Goal: Task Accomplishment & Management: Use online tool/utility

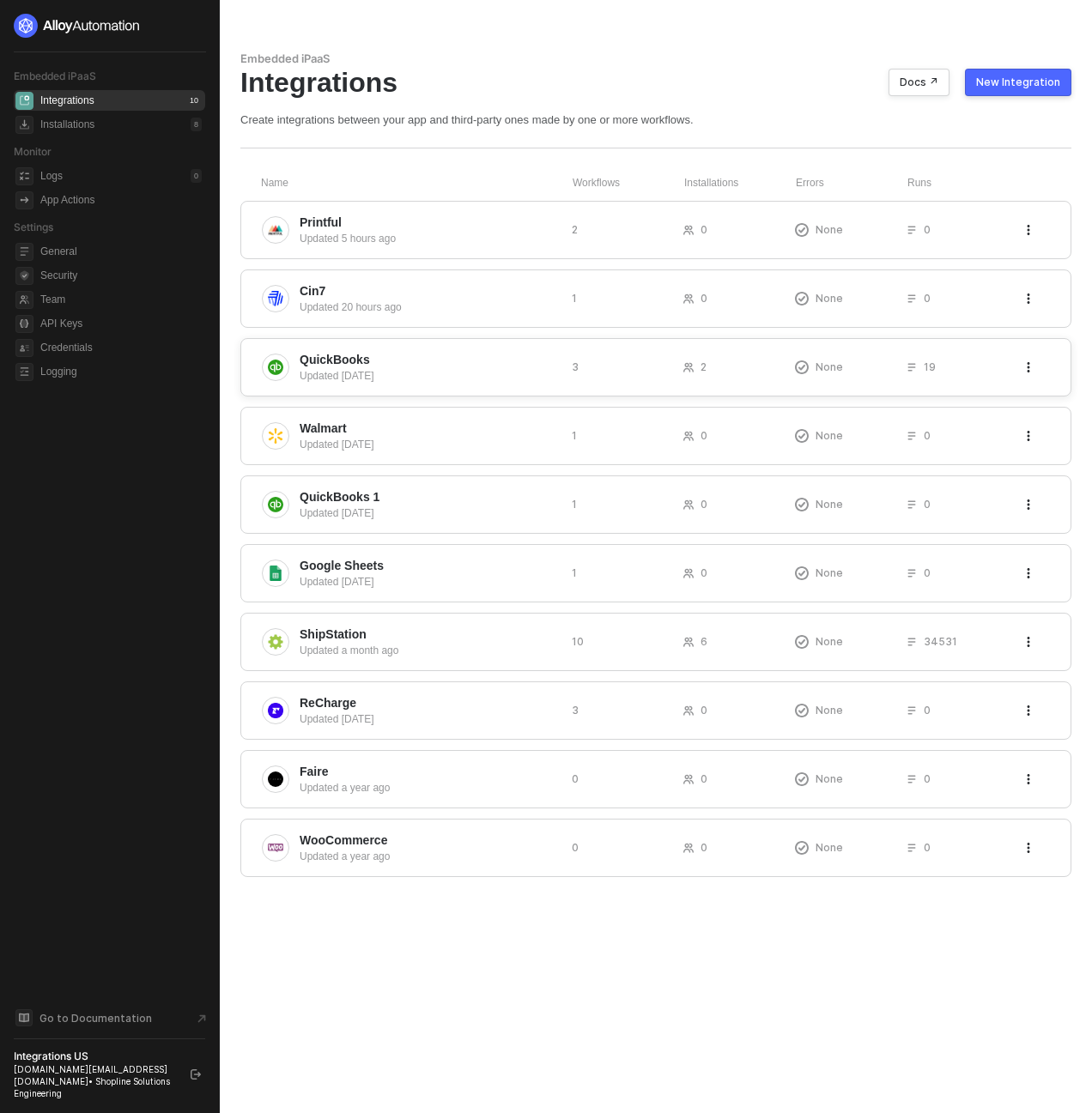
click at [491, 365] on span "QuickBooks" at bounding box center [428, 360] width 259 height 17
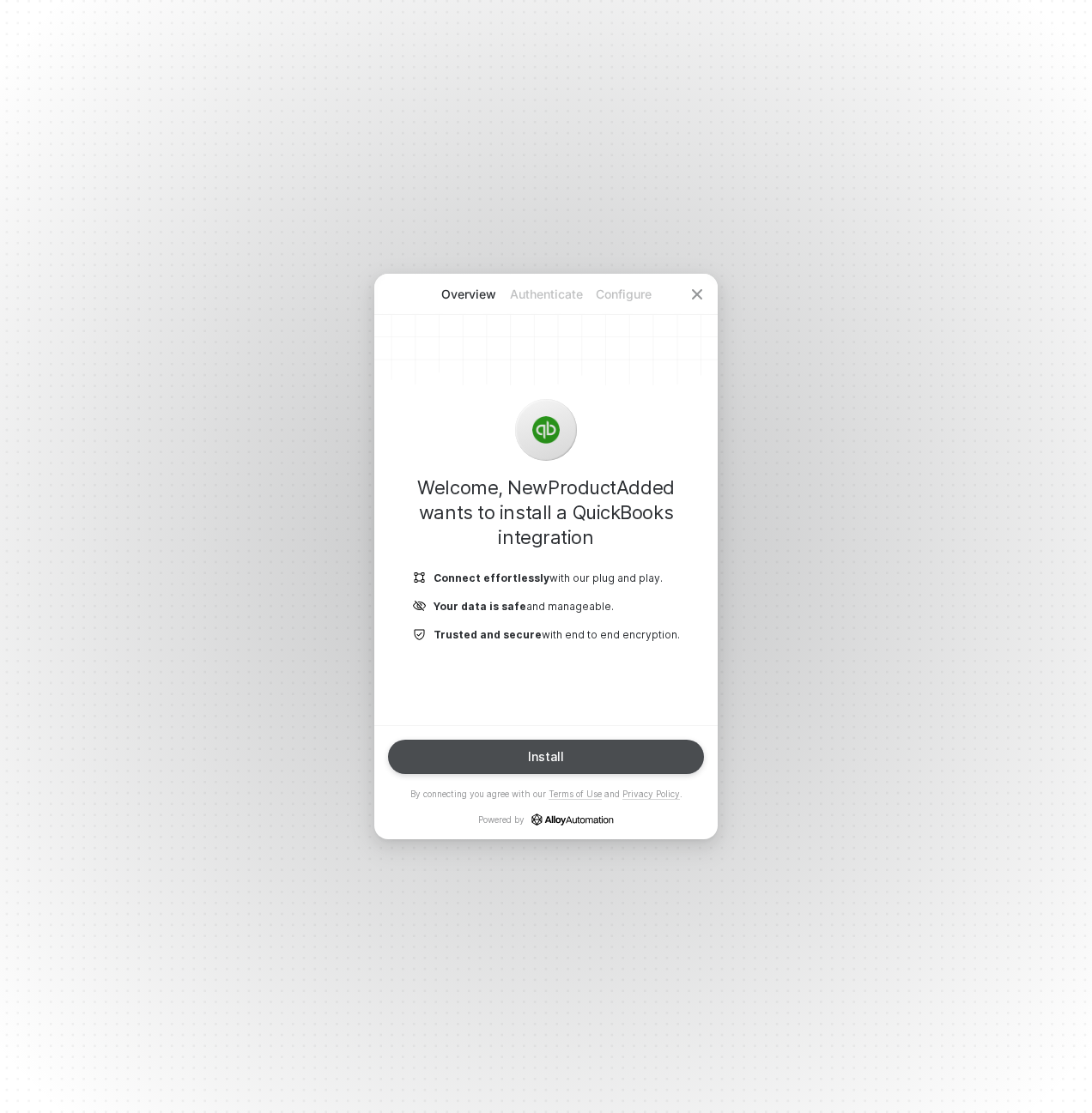
click at [599, 746] on button "Install" at bounding box center [545, 757] width 315 height 35
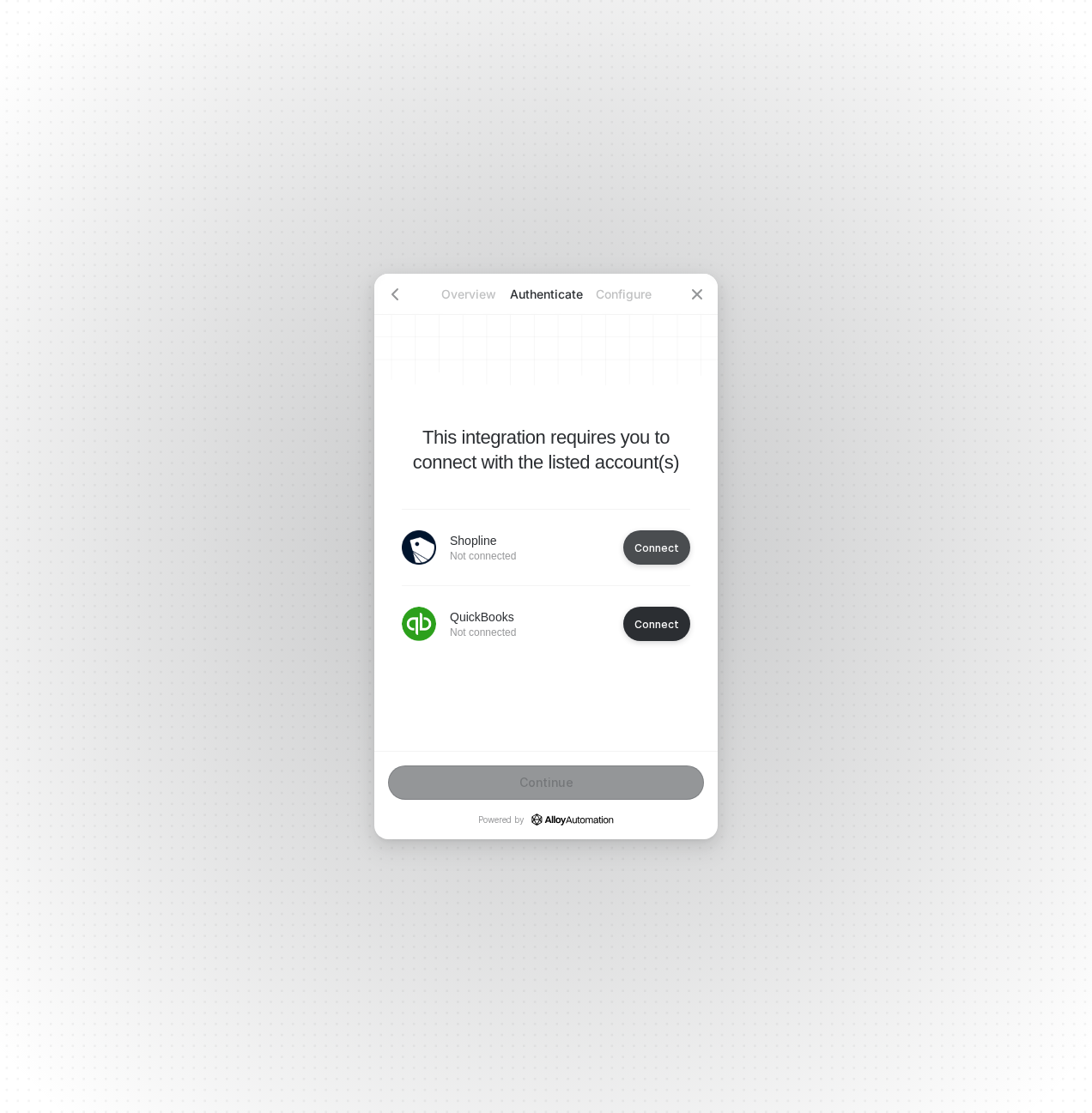
click at [656, 556] on button "Connect" at bounding box center [656, 548] width 67 height 35
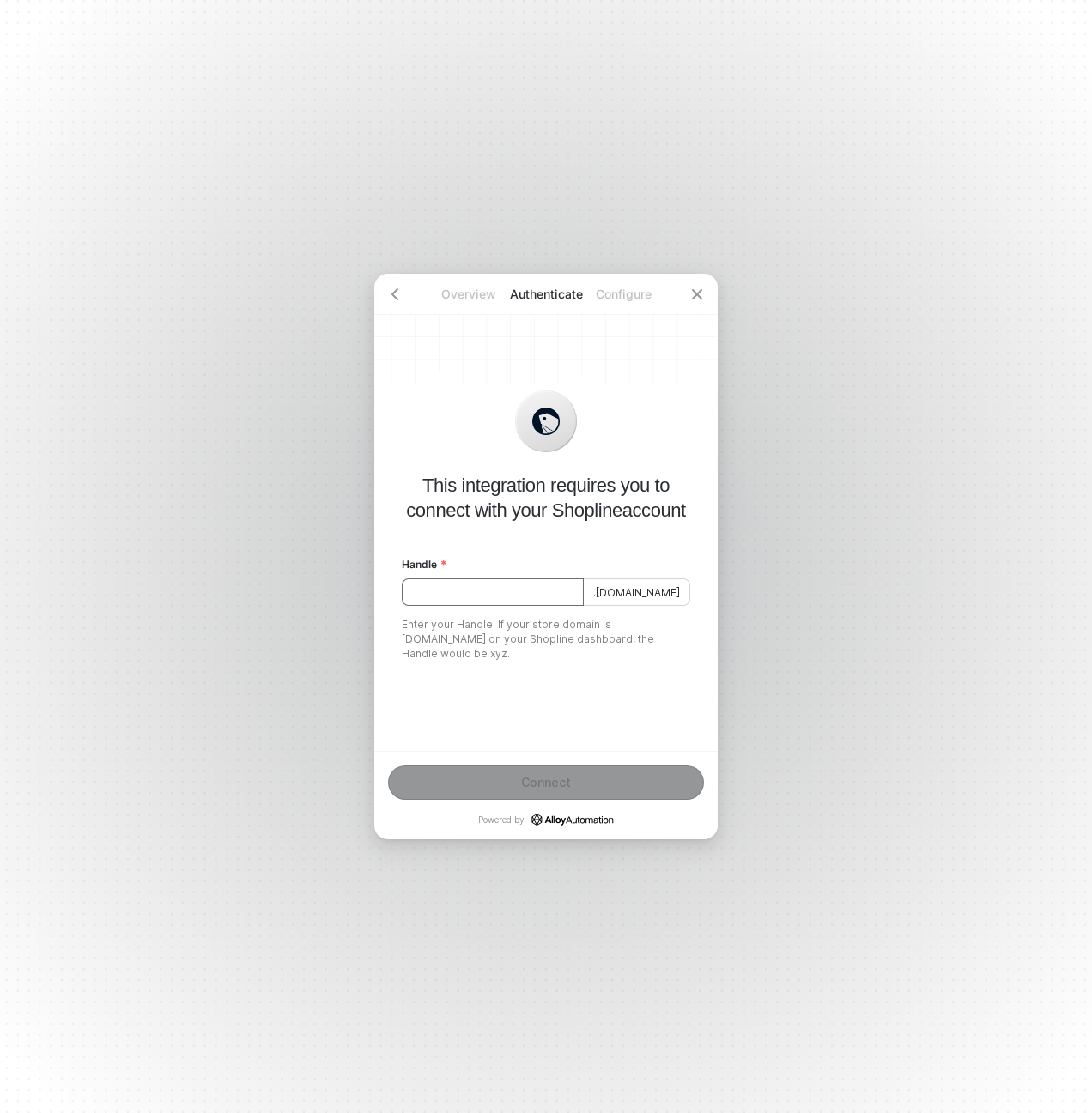
click at [564, 595] on input "Handle" at bounding box center [492, 592] width 182 height 27
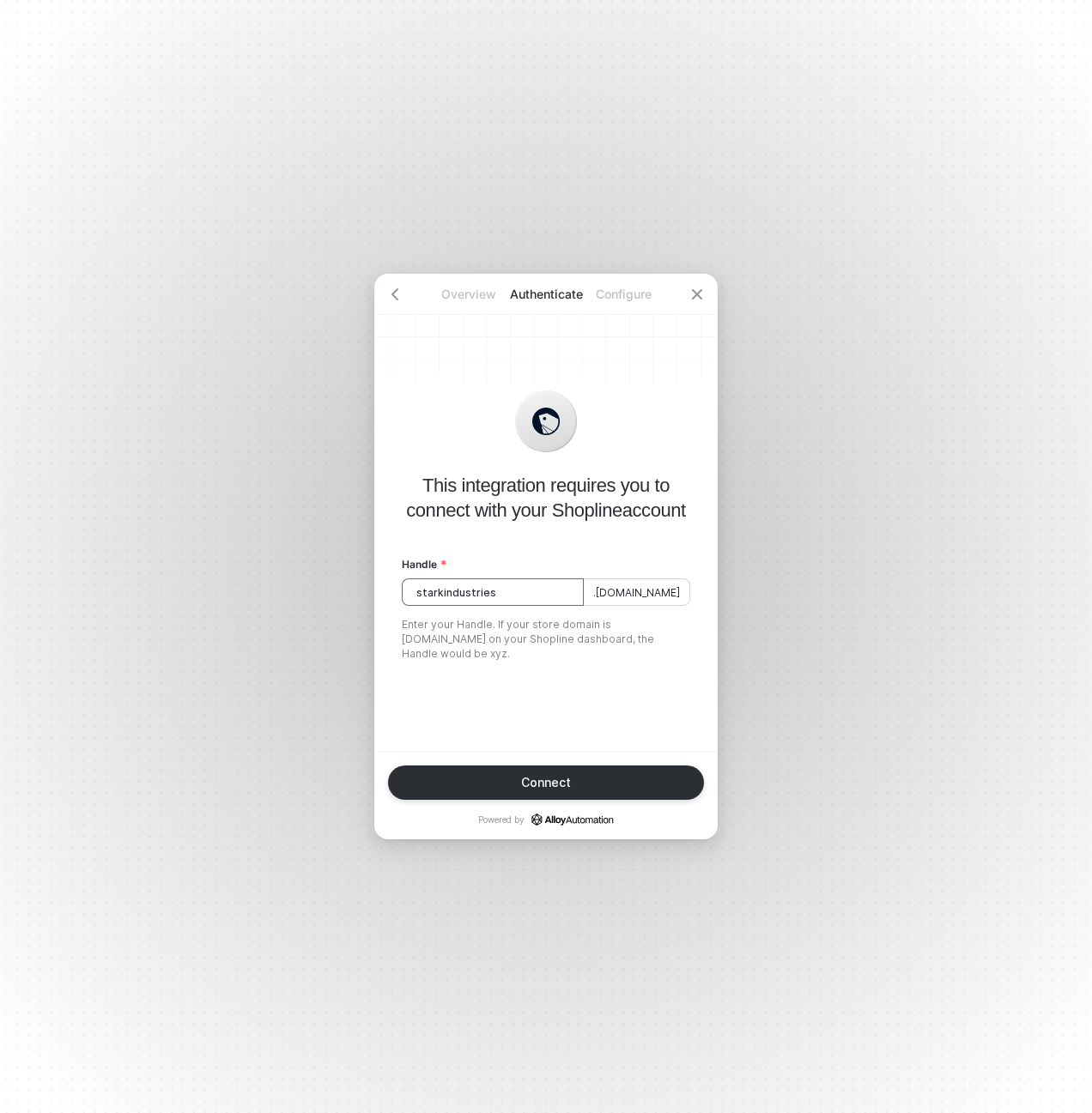
type input "starkindustries"
click at [571, 790] on button "Connect" at bounding box center [545, 783] width 315 height 35
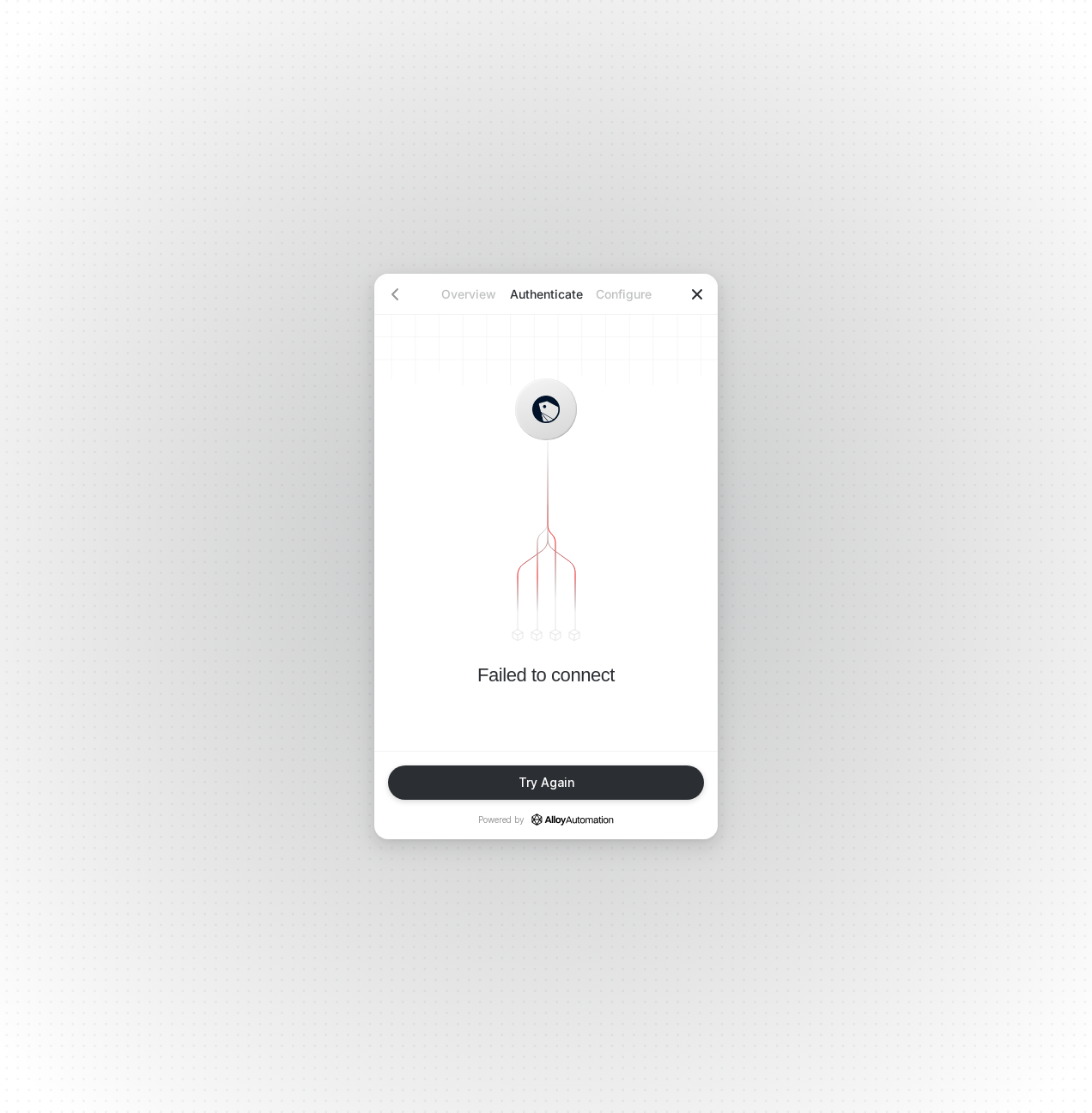
click at [696, 299] on icon "icon-close" at bounding box center [696, 294] width 14 height 14
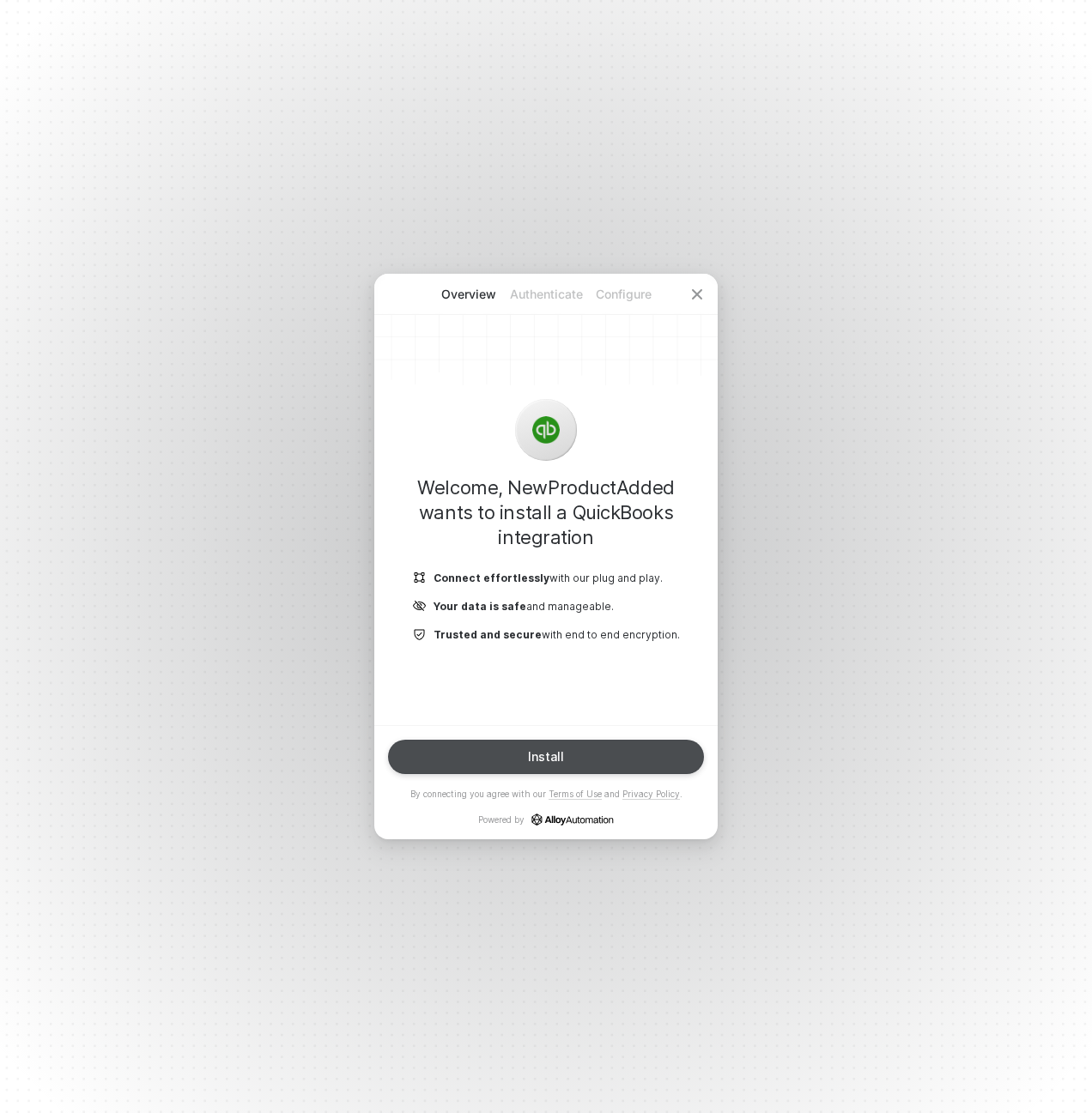
click at [578, 761] on button "Install" at bounding box center [545, 757] width 315 height 35
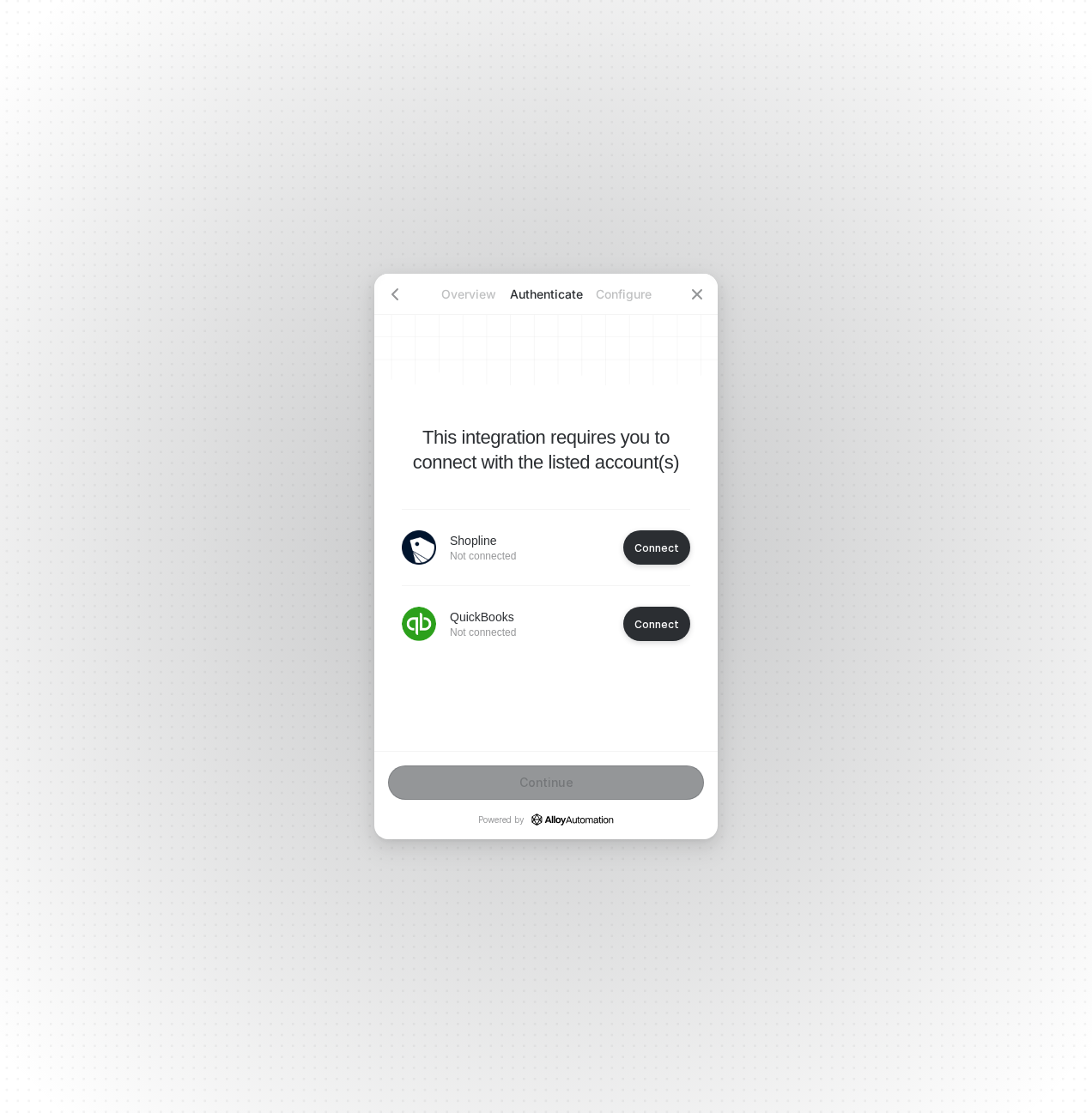
click at [651, 564] on div "Shopline Not connected Connect" at bounding box center [545, 547] width 288 height 76
click at [655, 556] on button "Connect" at bounding box center [656, 548] width 67 height 35
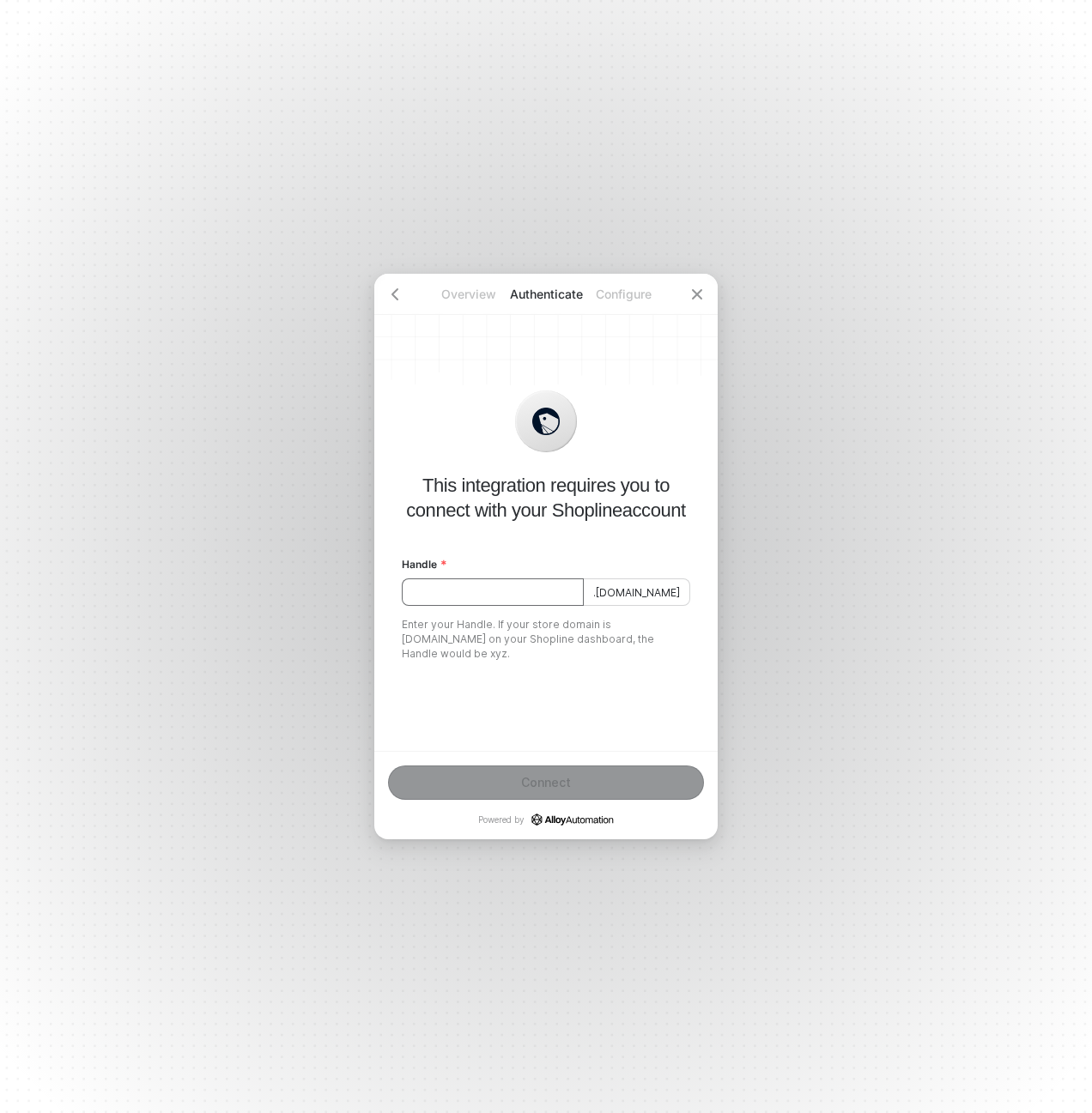
click at [558, 592] on input "Handle" at bounding box center [492, 592] width 182 height 27
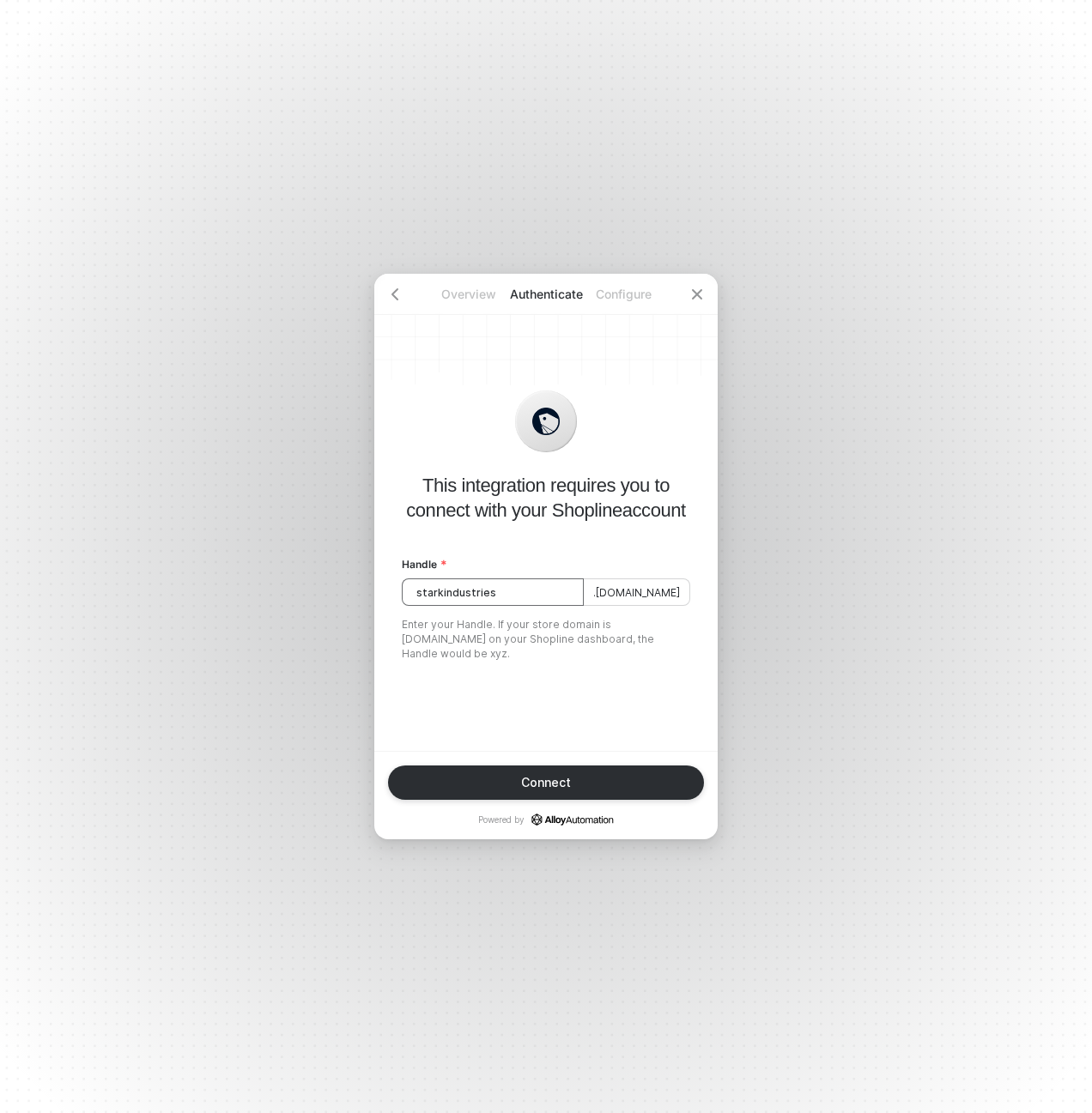
type input "starkindustries"
click at [591, 774] on button "Connect" at bounding box center [545, 783] width 315 height 35
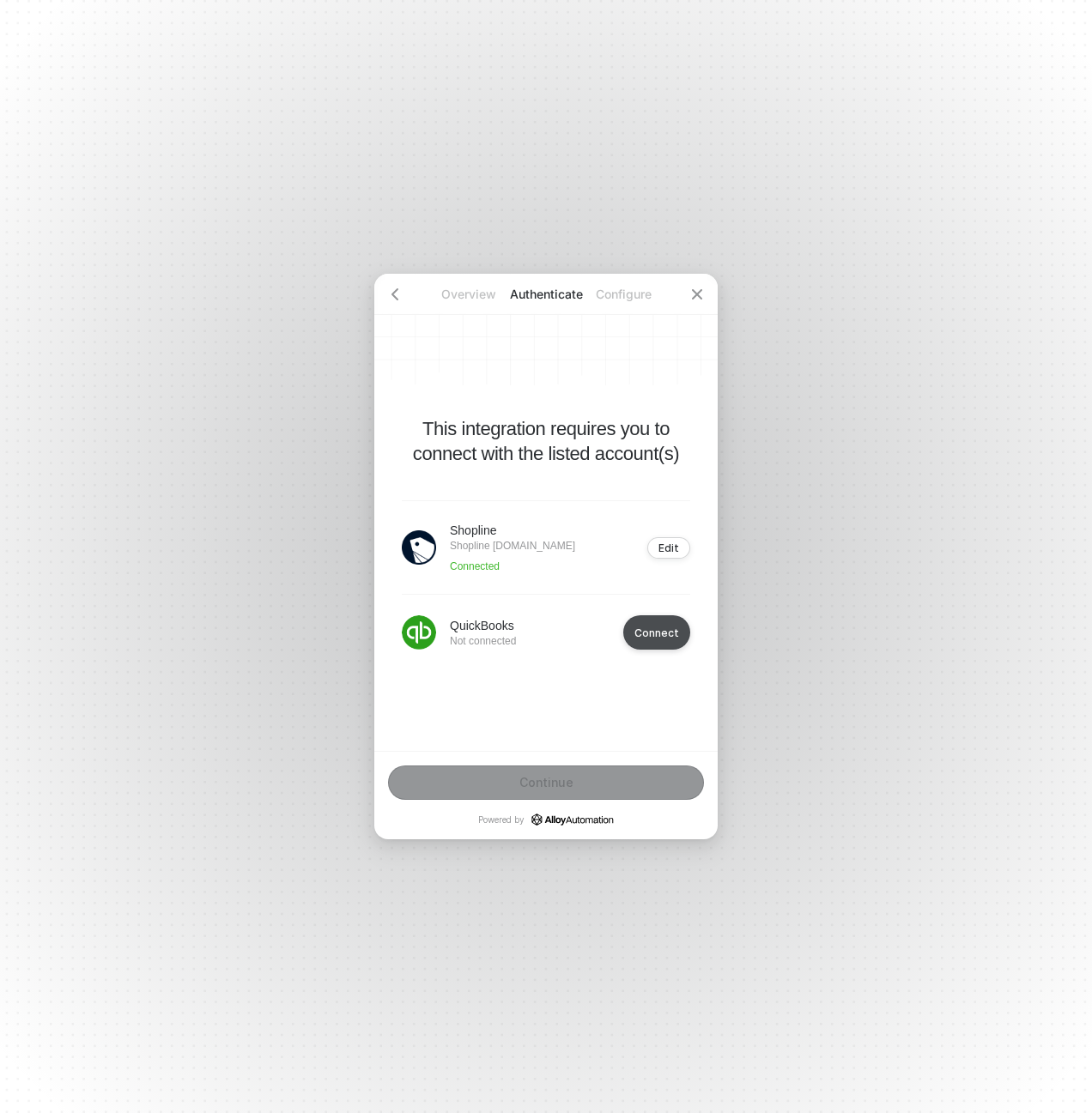
click at [651, 634] on div "Connect" at bounding box center [656, 632] width 44 height 13
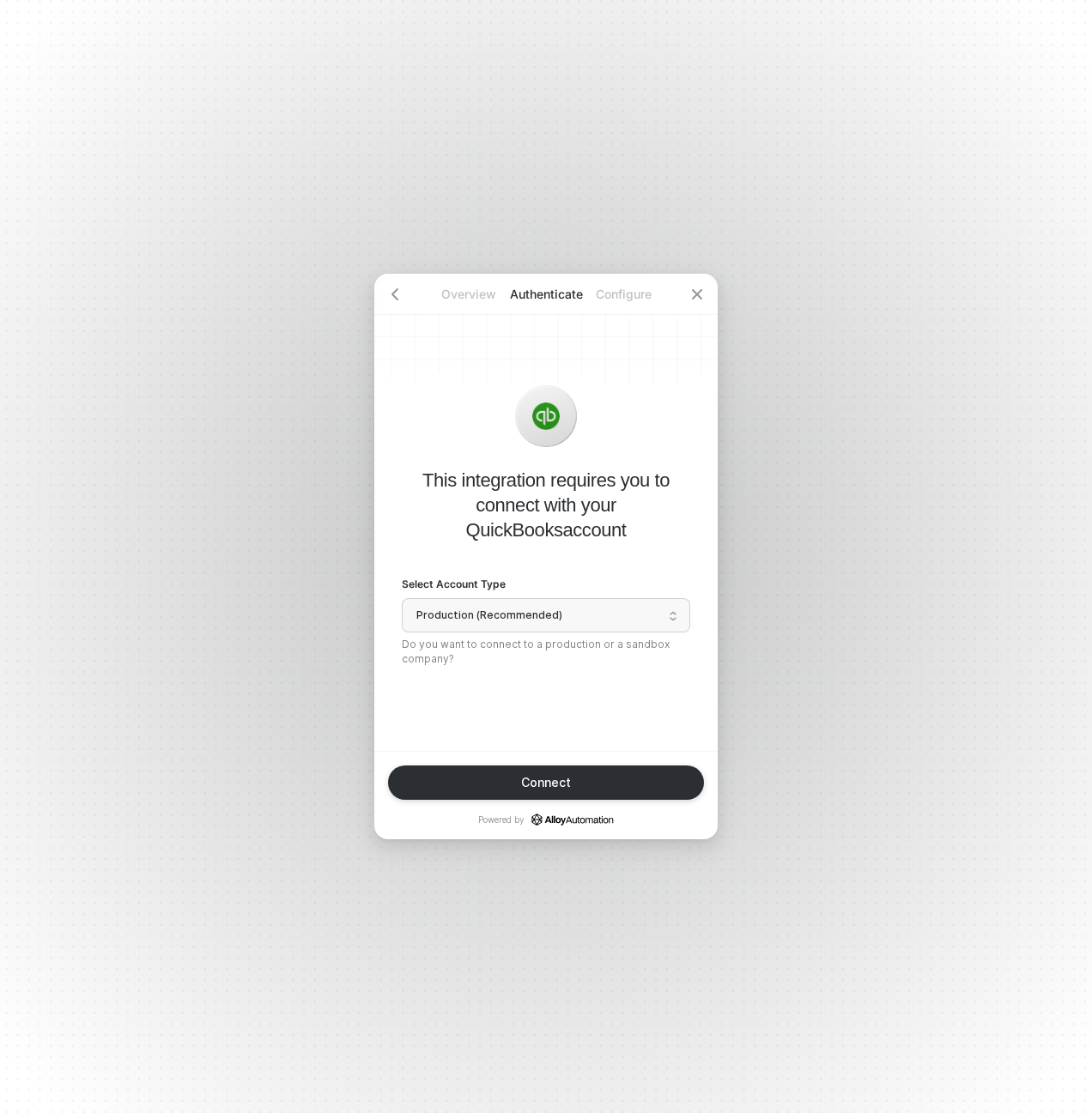
click at [588, 618] on span "Production (Recommended)" at bounding box center [545, 615] width 259 height 26
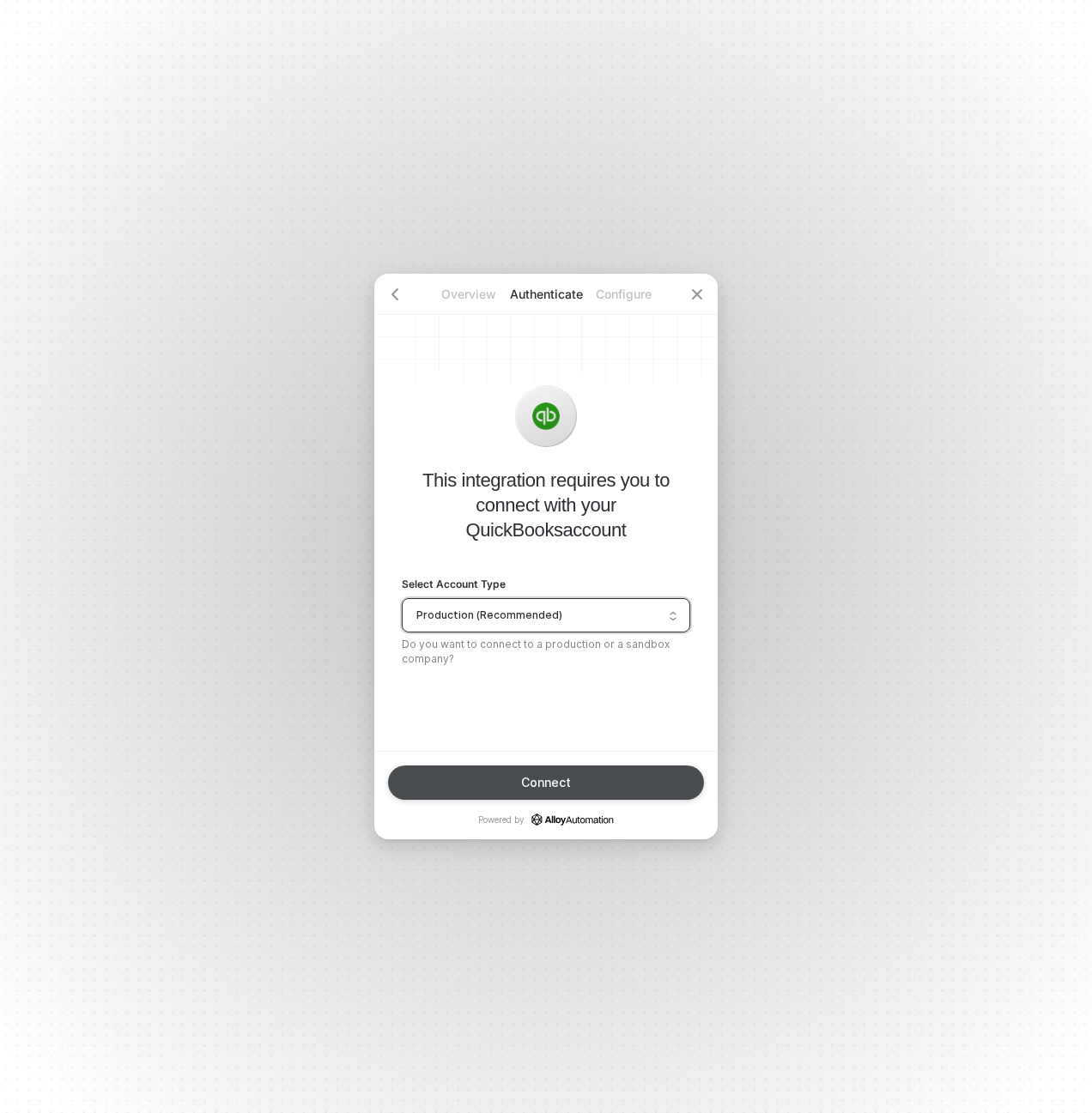
click at [597, 780] on button "Connect" at bounding box center [545, 783] width 315 height 35
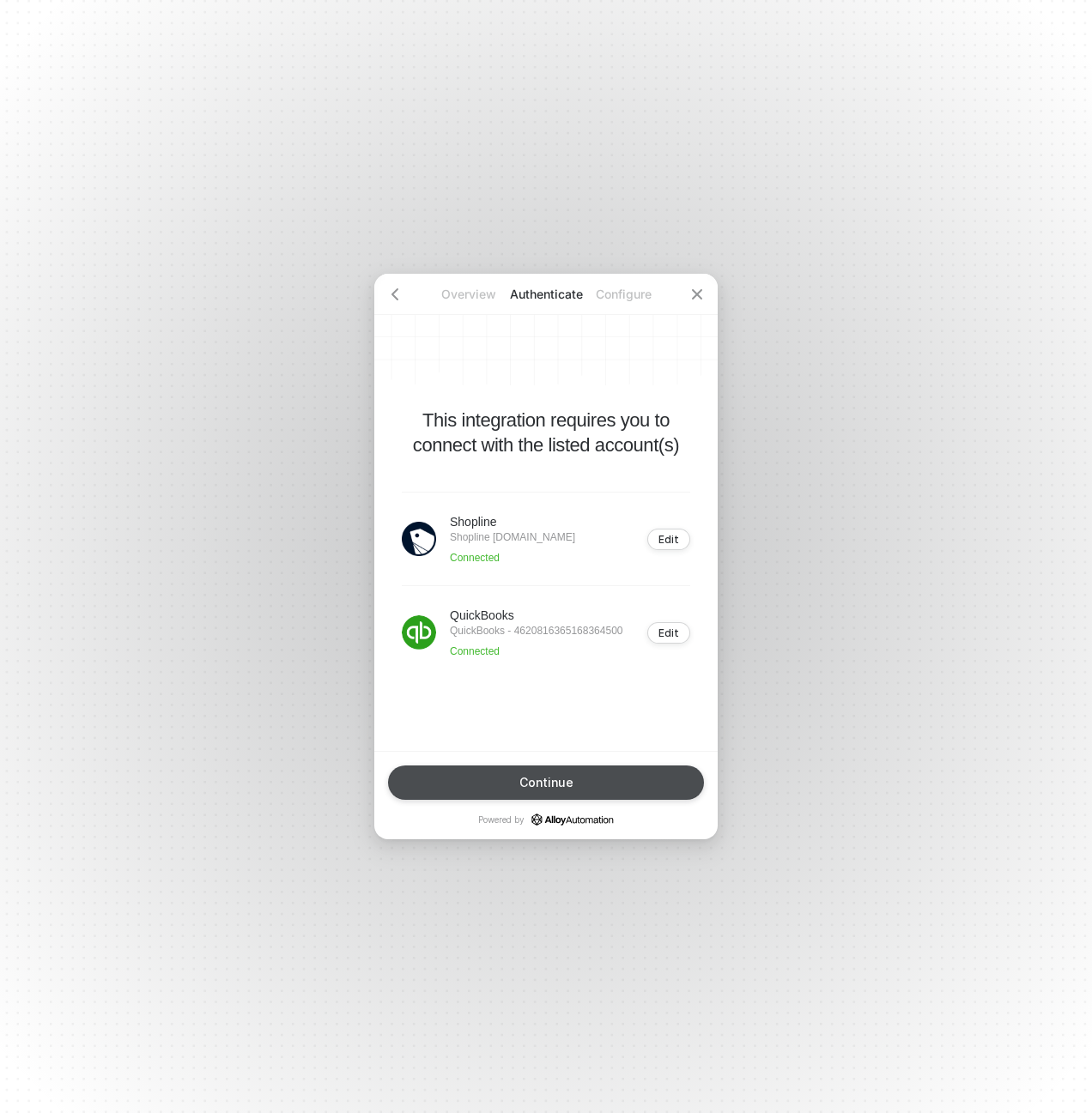
click at [583, 781] on button "Continue" at bounding box center [545, 783] width 315 height 35
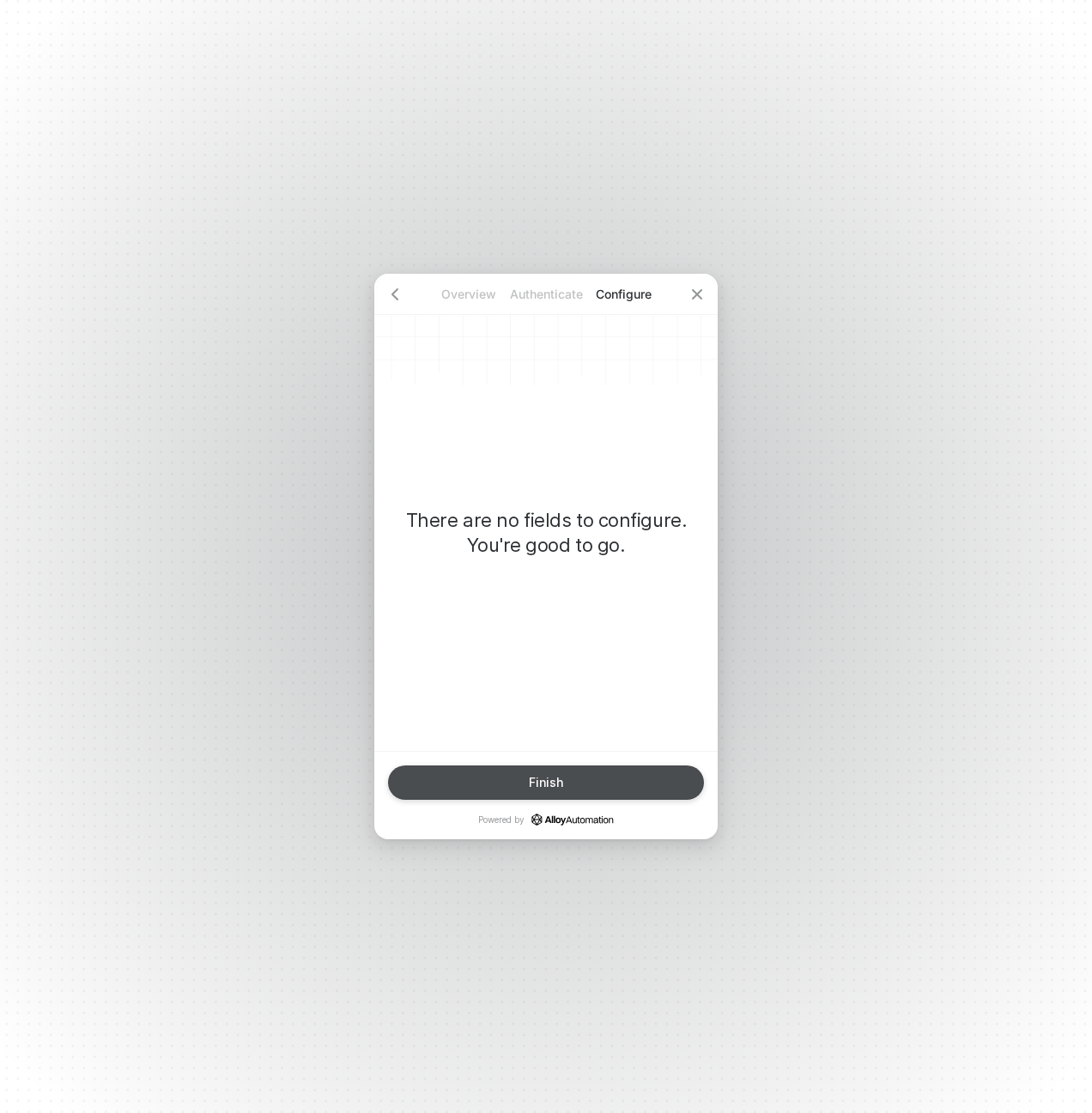
click at [583, 781] on button "Finish" at bounding box center [545, 783] width 315 height 35
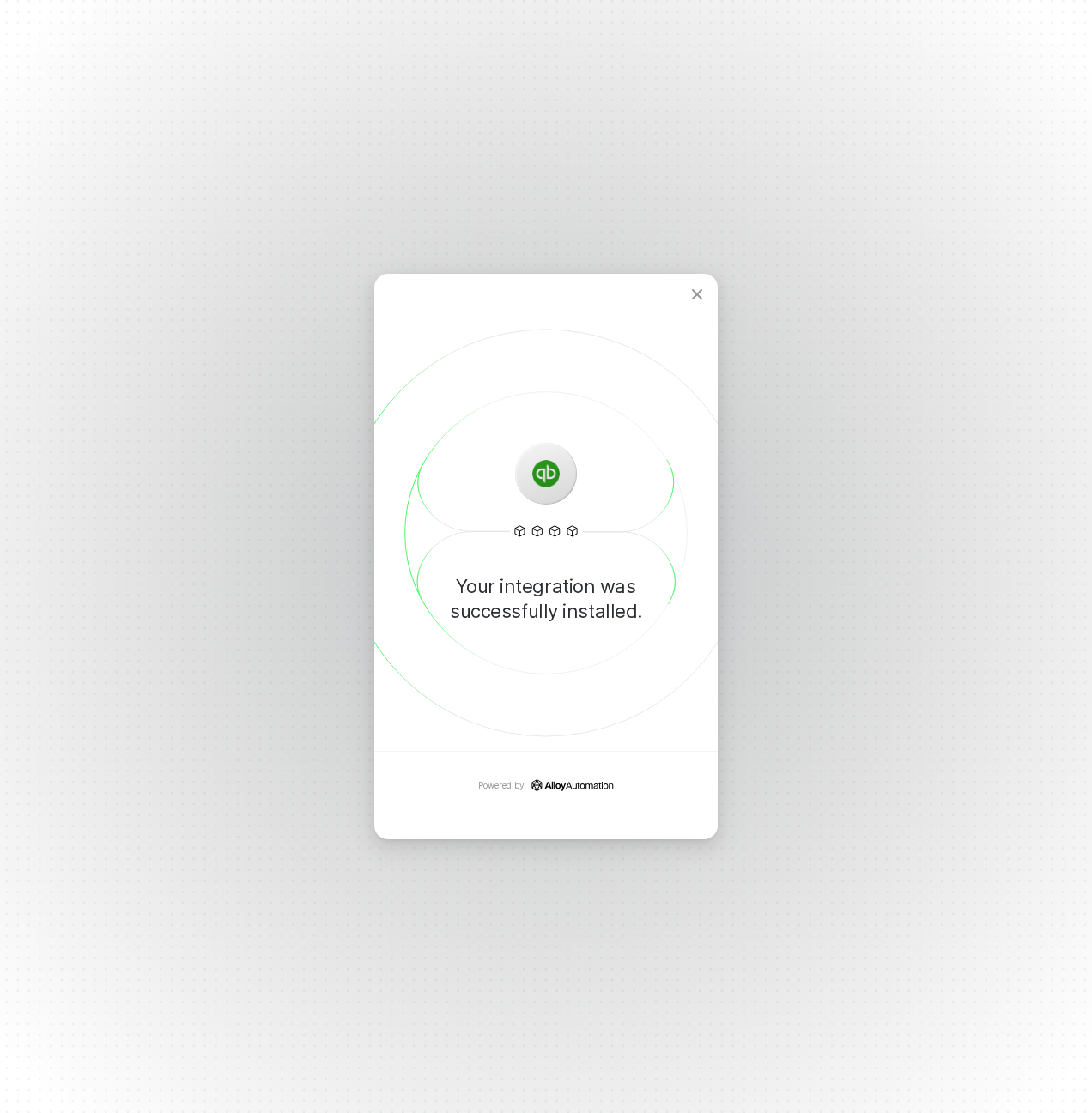
click at [687, 184] on div "Overview Authenticate Configure Your integration was successfully installed. Po…" at bounding box center [546, 556] width 1092 height 1113
